Goal: Navigation & Orientation: Find specific page/section

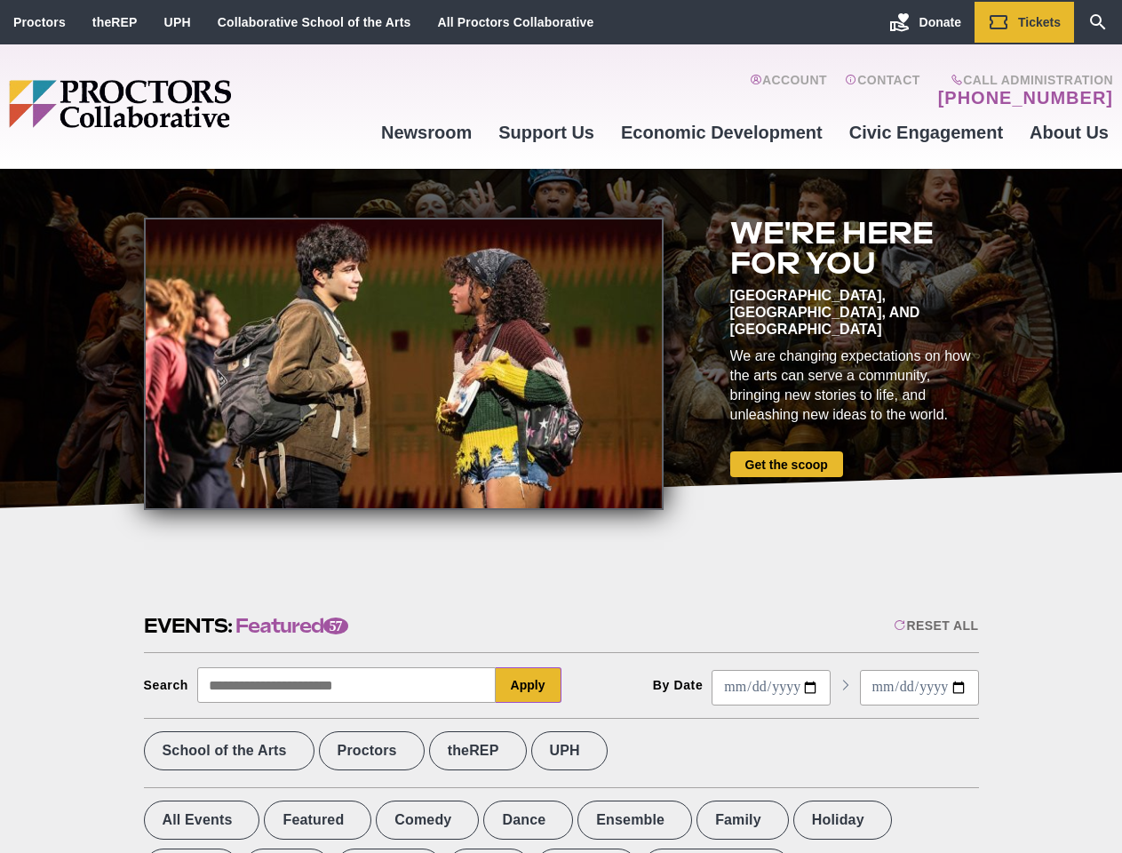
click at [561, 426] on div at bounding box center [404, 364] width 520 height 292
click at [934, 625] on div "Reset All" at bounding box center [936, 625] width 84 height 14
click at [529, 685] on button "Apply" at bounding box center [529, 685] width 66 height 36
